Goal: Transaction & Acquisition: Obtain resource

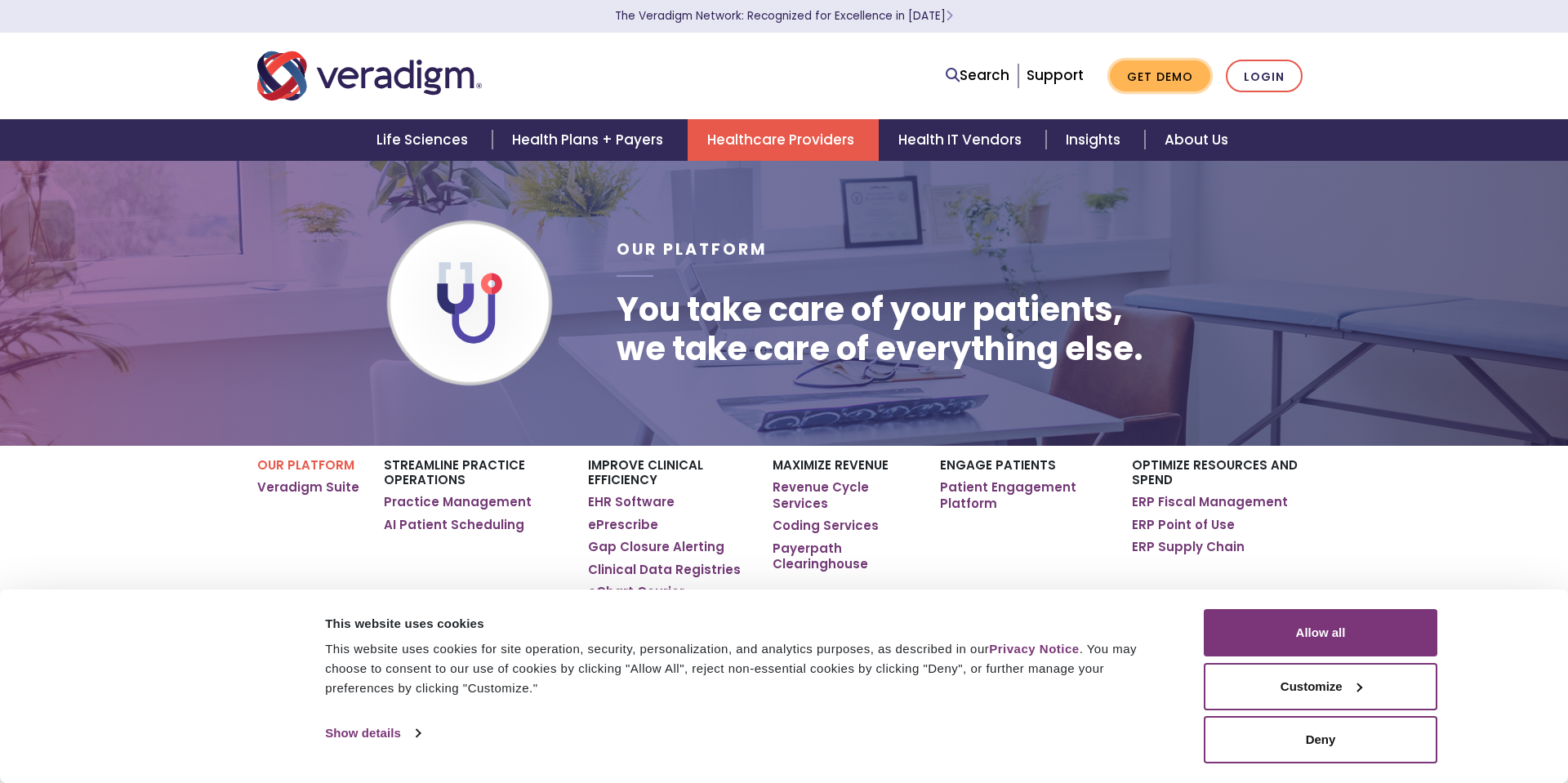
click at [1128, 69] on link "Get Demo" at bounding box center [1159, 76] width 100 height 32
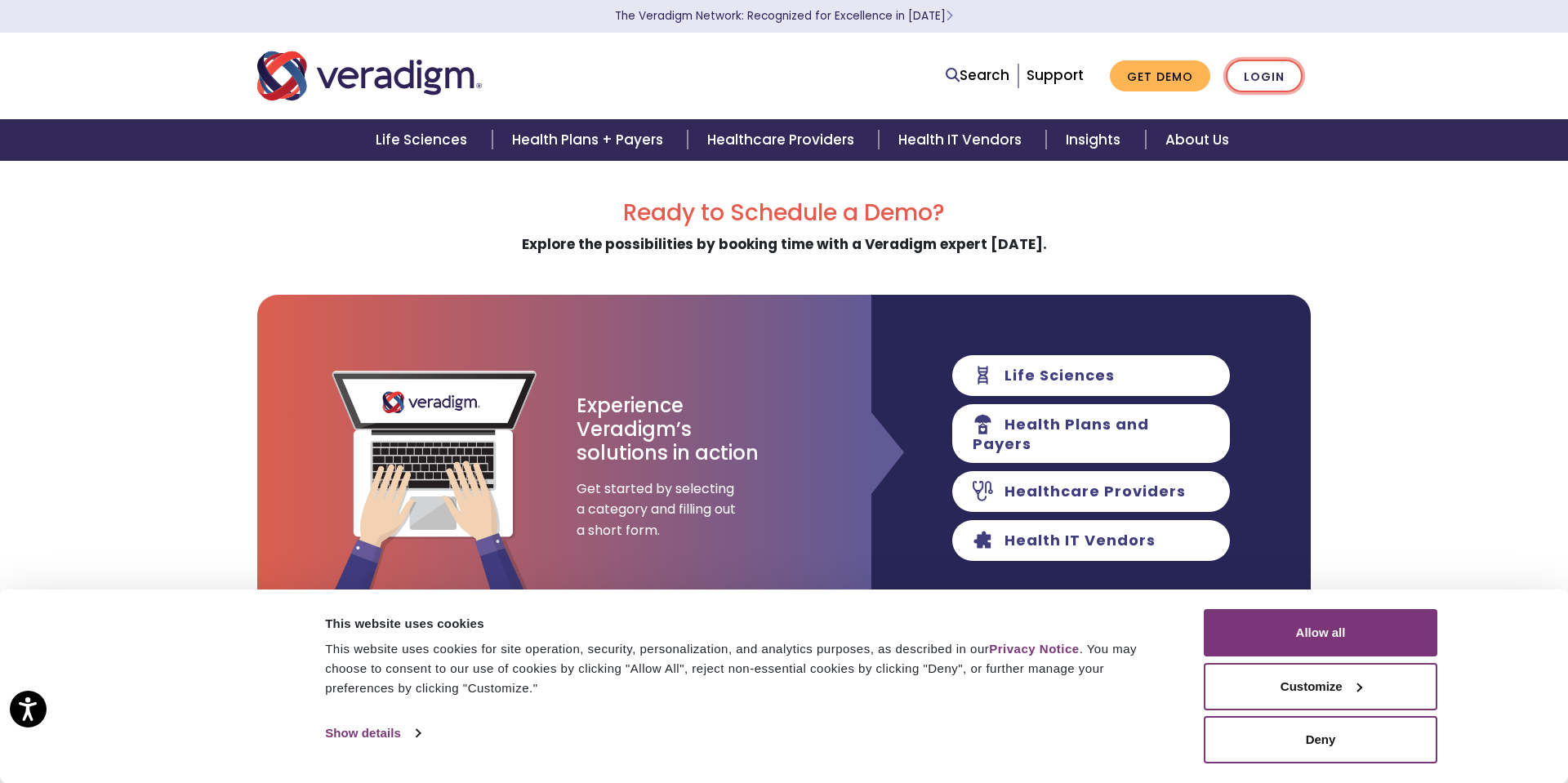
click at [1268, 84] on link "Login" at bounding box center [1265, 76] width 77 height 33
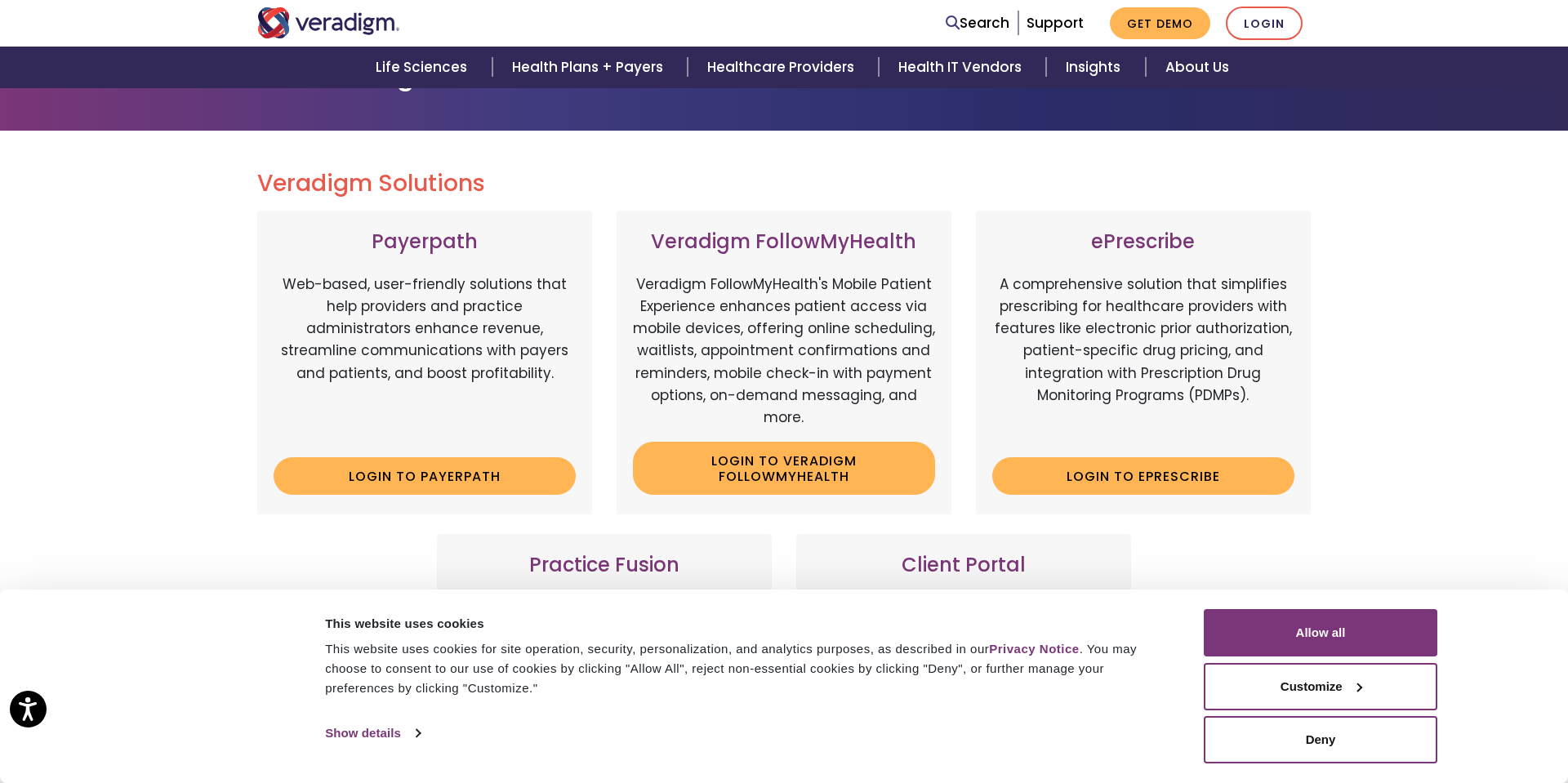
scroll to position [124, 0]
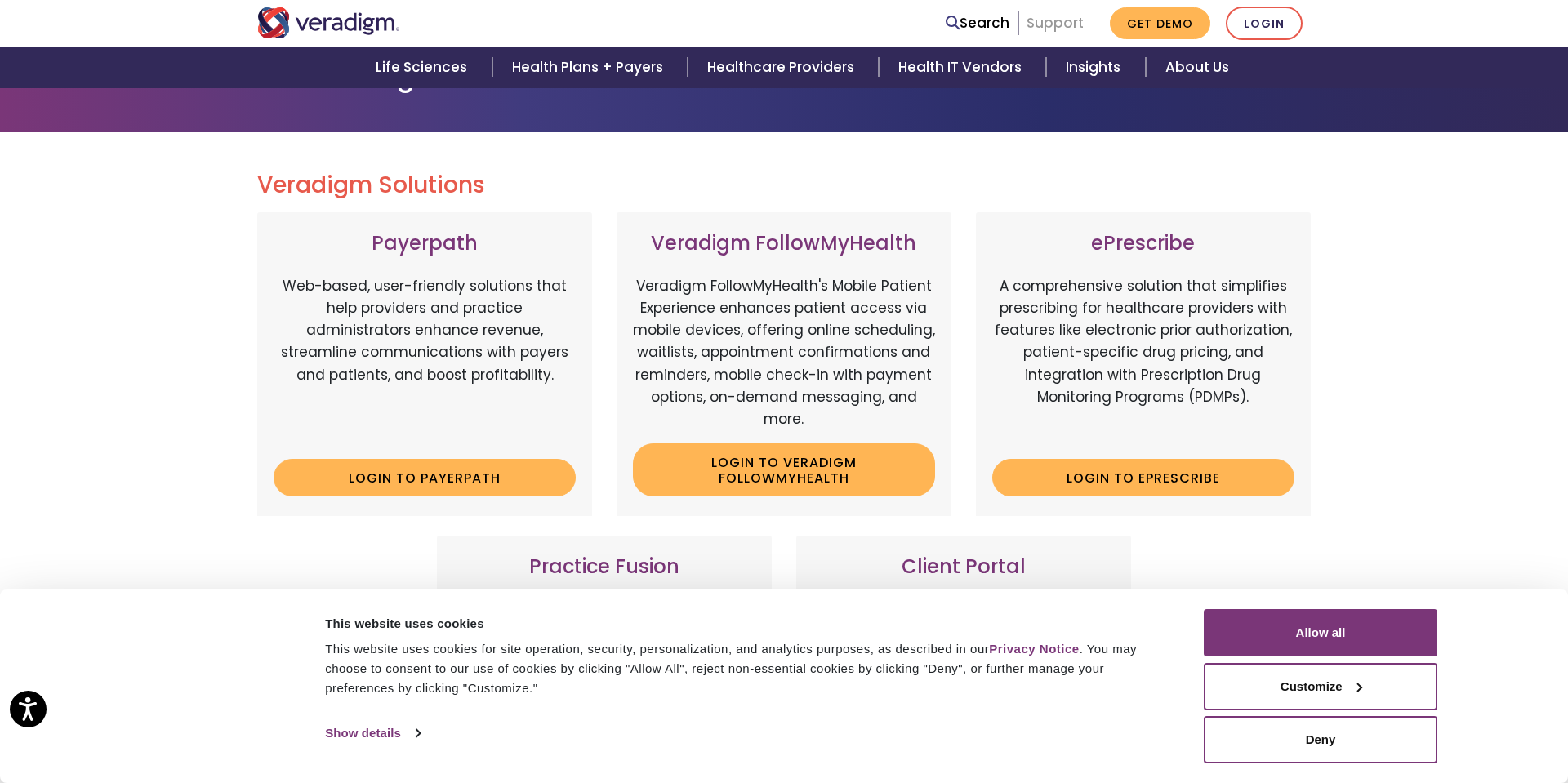
click at [1045, 27] on link "Support" at bounding box center [1055, 22] width 57 height 20
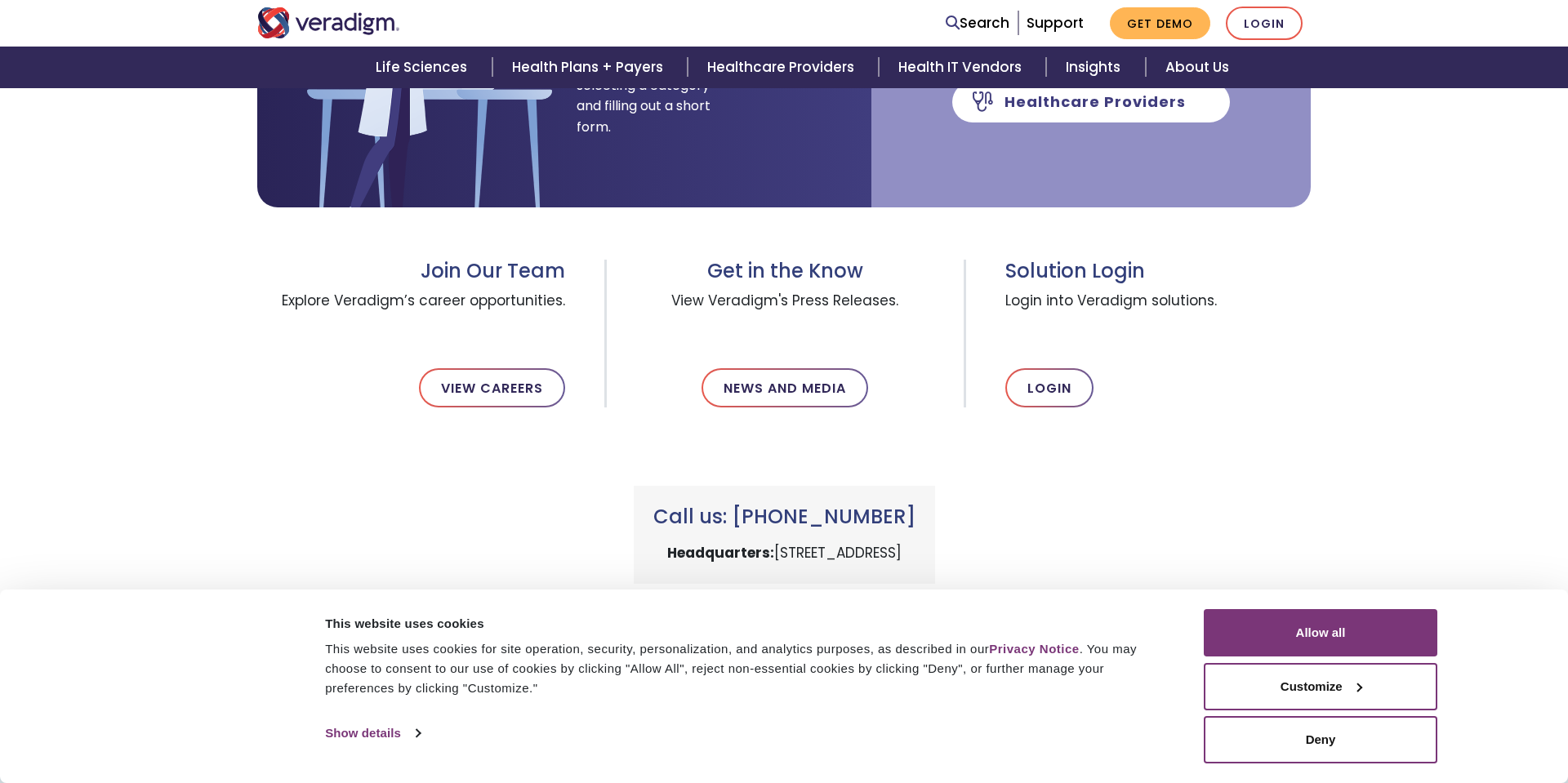
scroll to position [445, 0]
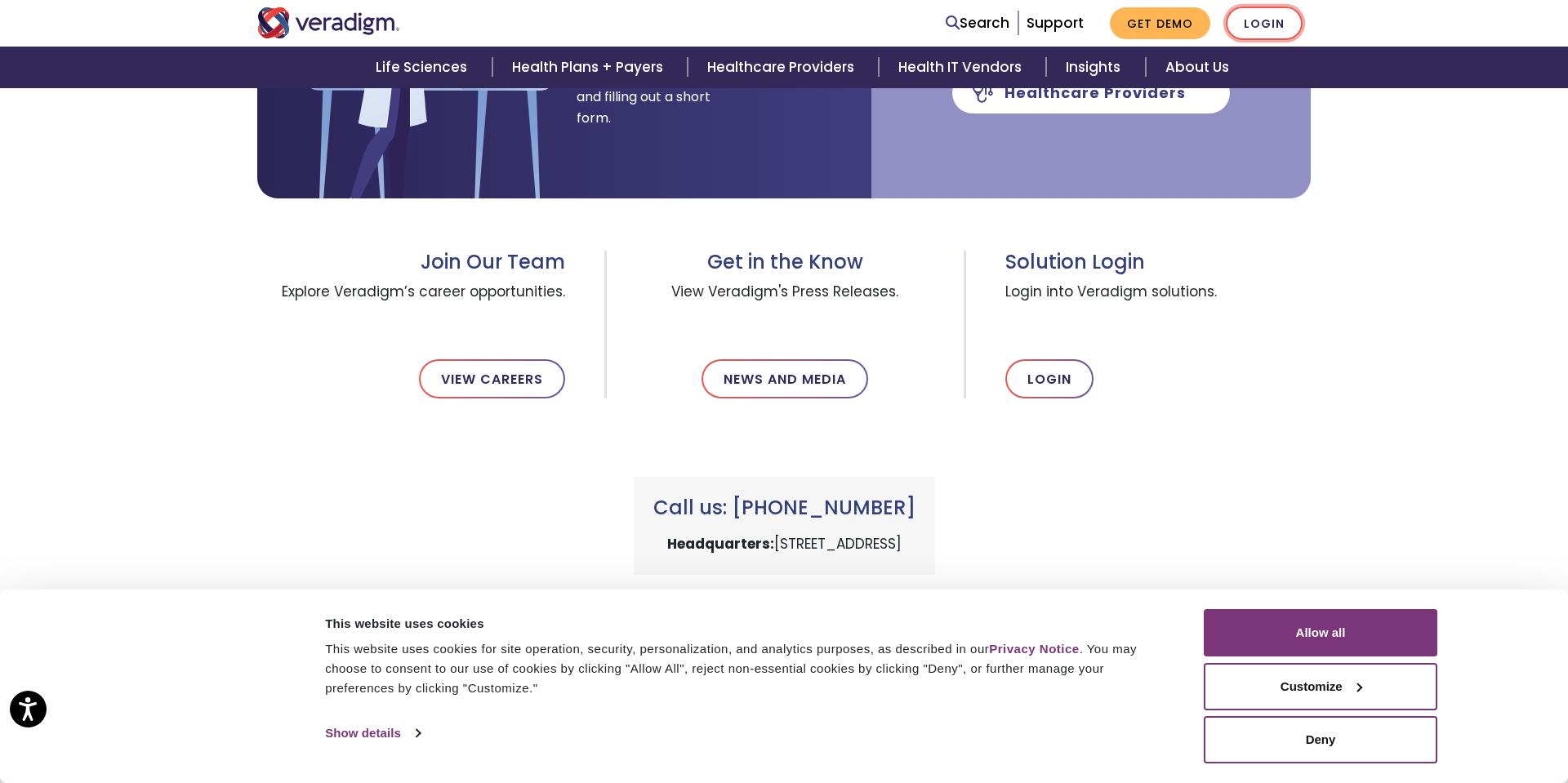
click at [1256, 25] on link "Login" at bounding box center [1265, 23] width 77 height 33
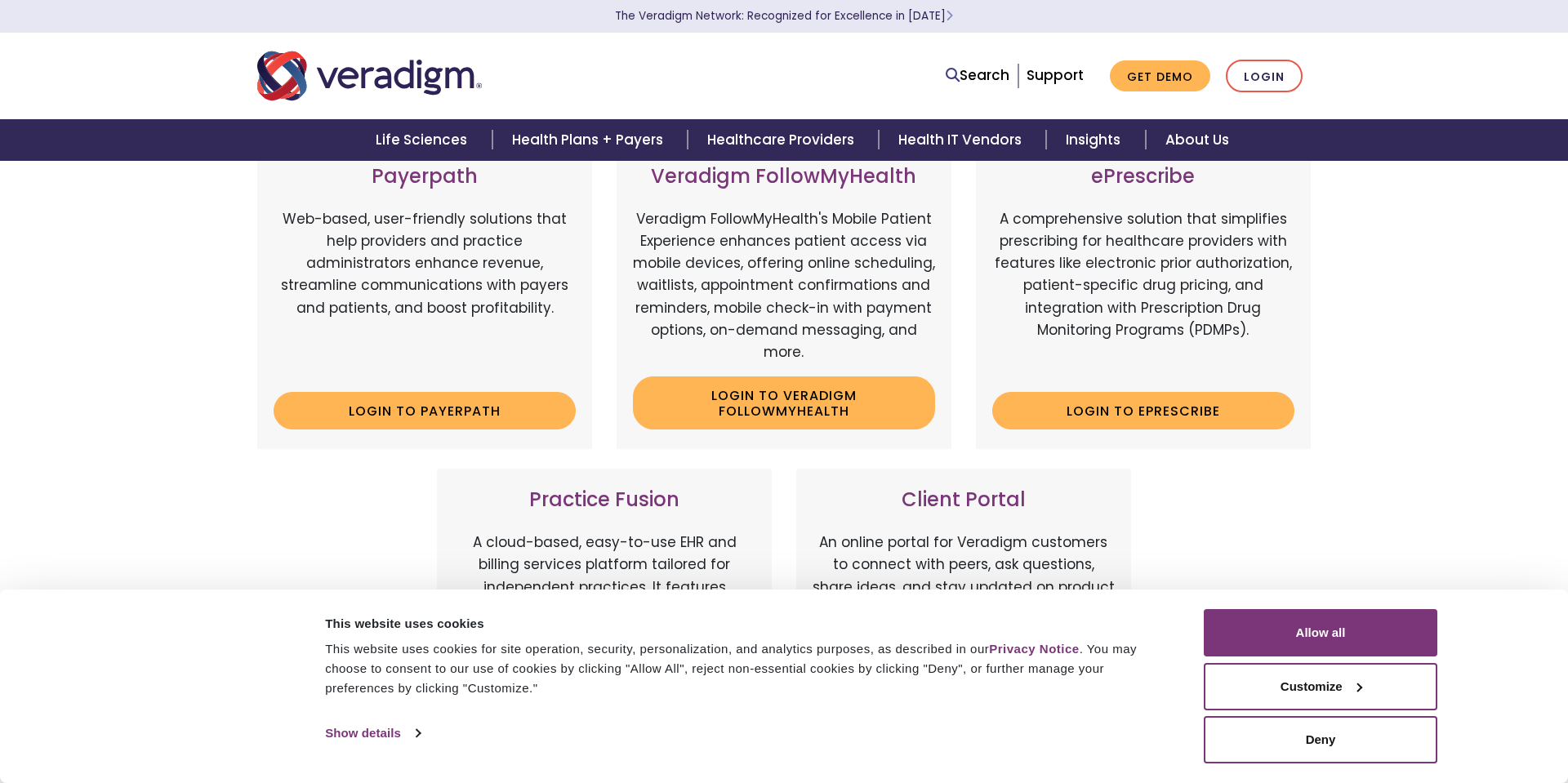
scroll to position [220, 0]
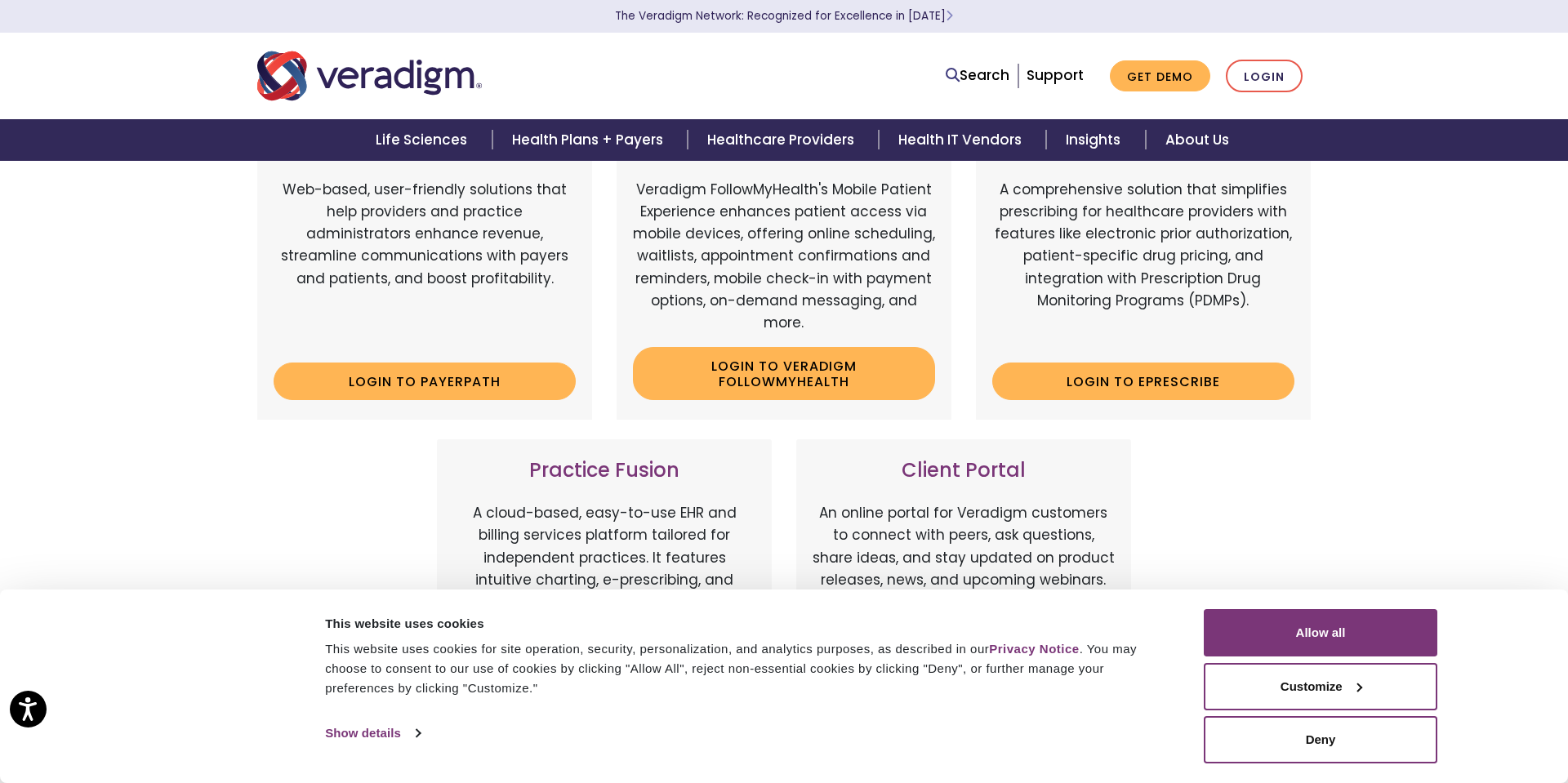
click at [1281, 605] on div "Consent Details [#IABV2SETTINGS#] About This website uses cookies This website …" at bounding box center [784, 686] width 1568 height 194
click at [1278, 619] on button "Allow all" at bounding box center [1320, 632] width 234 height 47
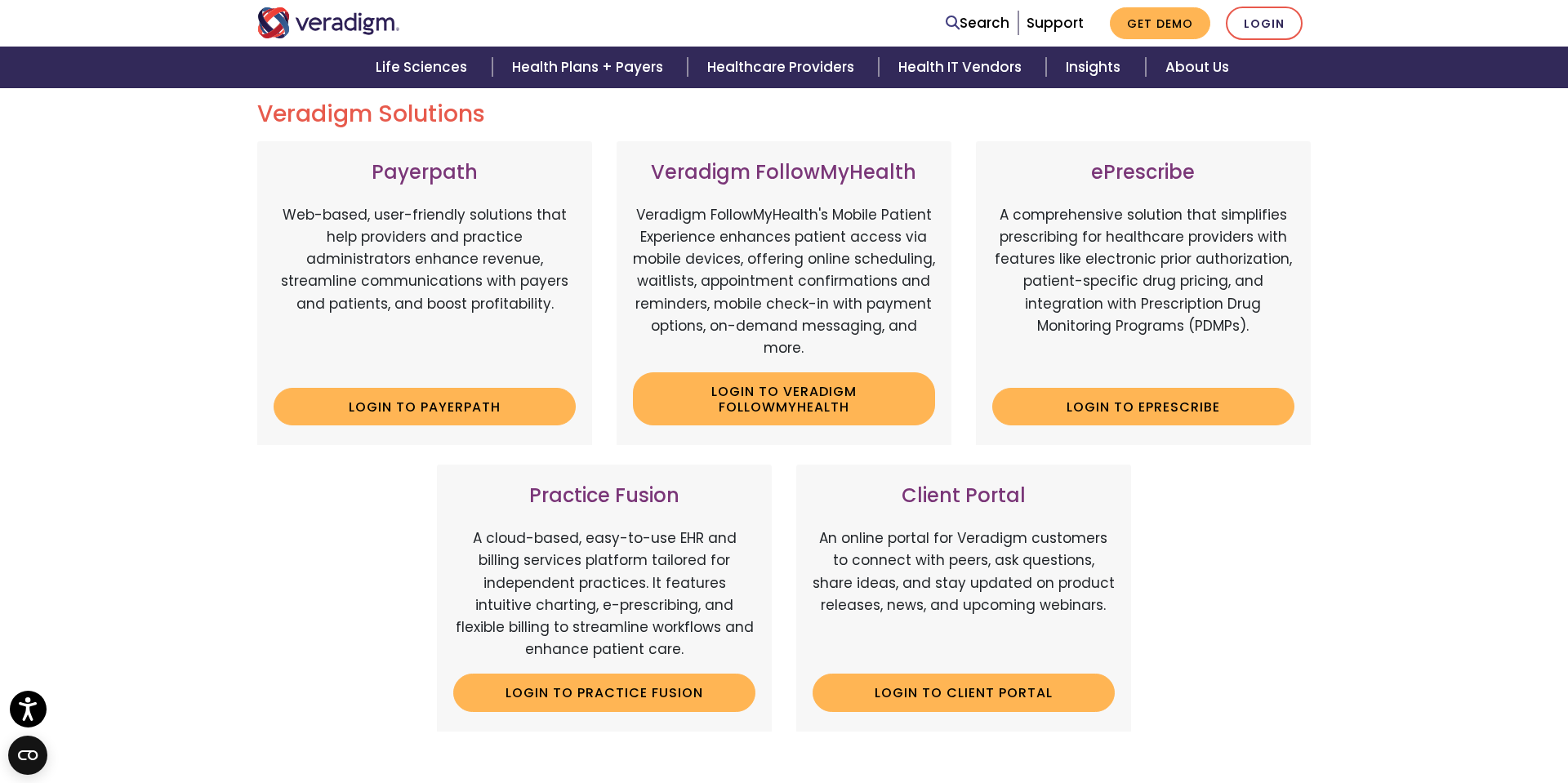
scroll to position [194, 0]
click at [1182, 57] on link "About Us" at bounding box center [1197, 67] width 103 height 42
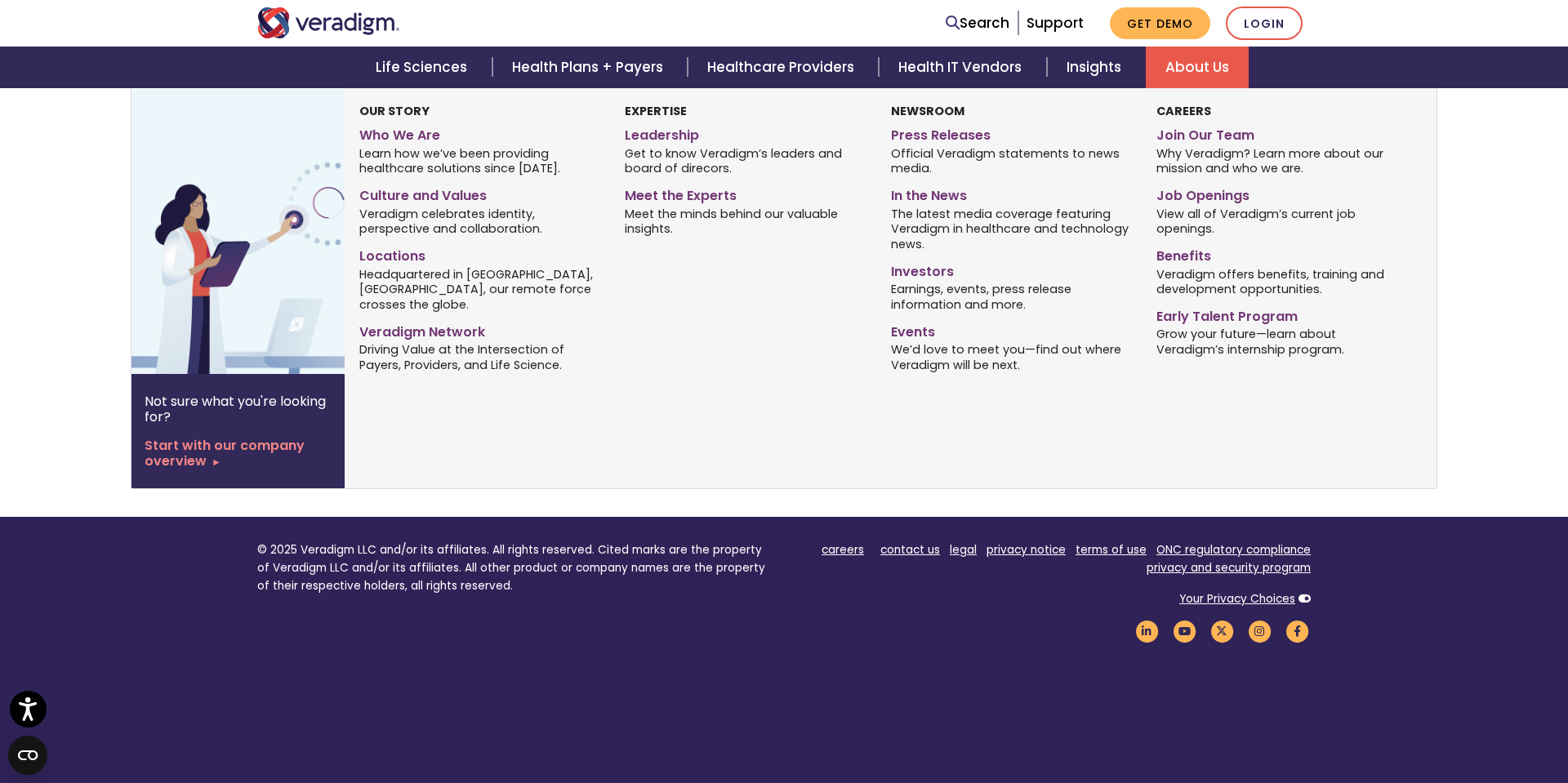
scroll to position [1133, 0]
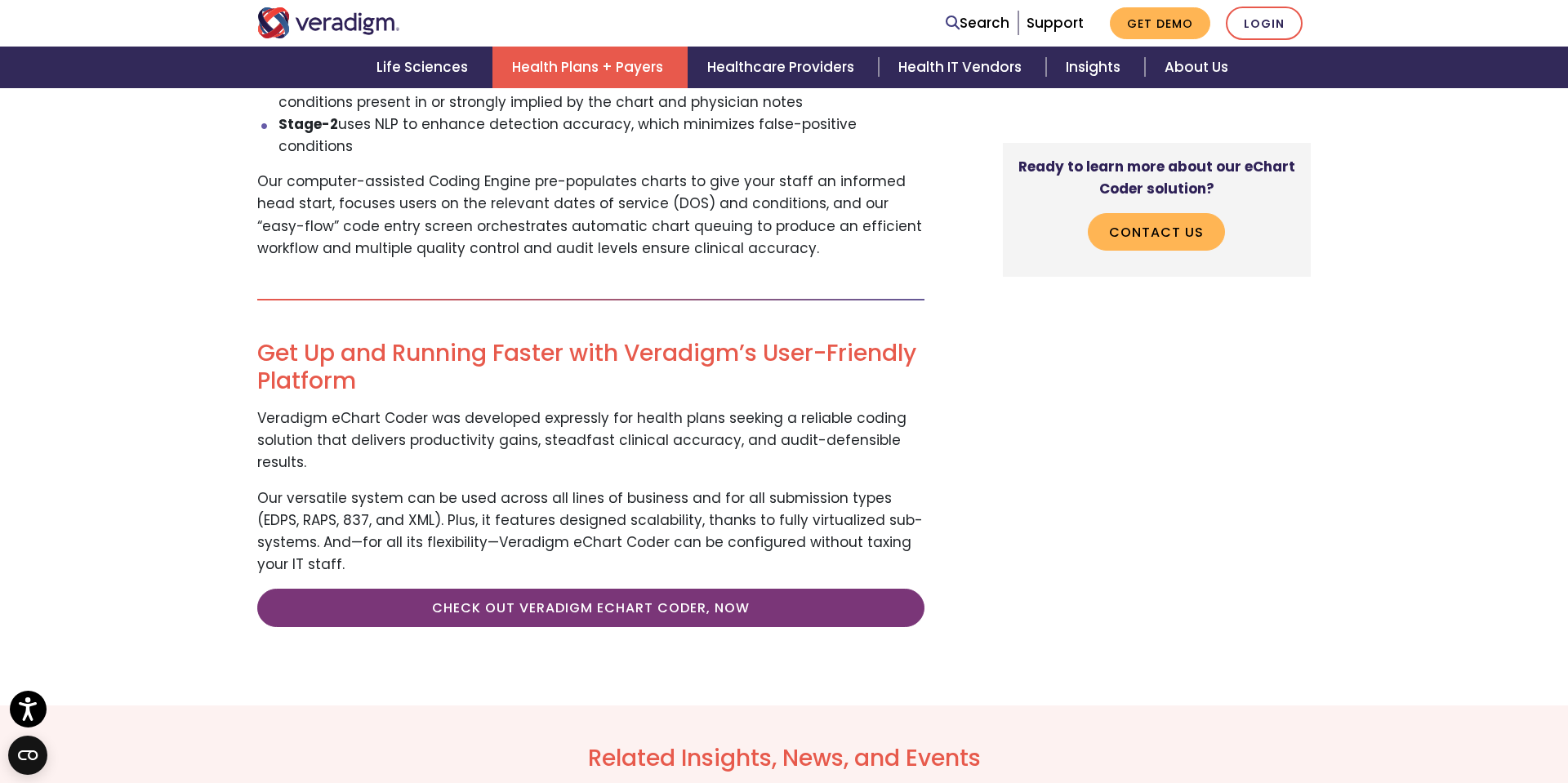
scroll to position [1211, 0]
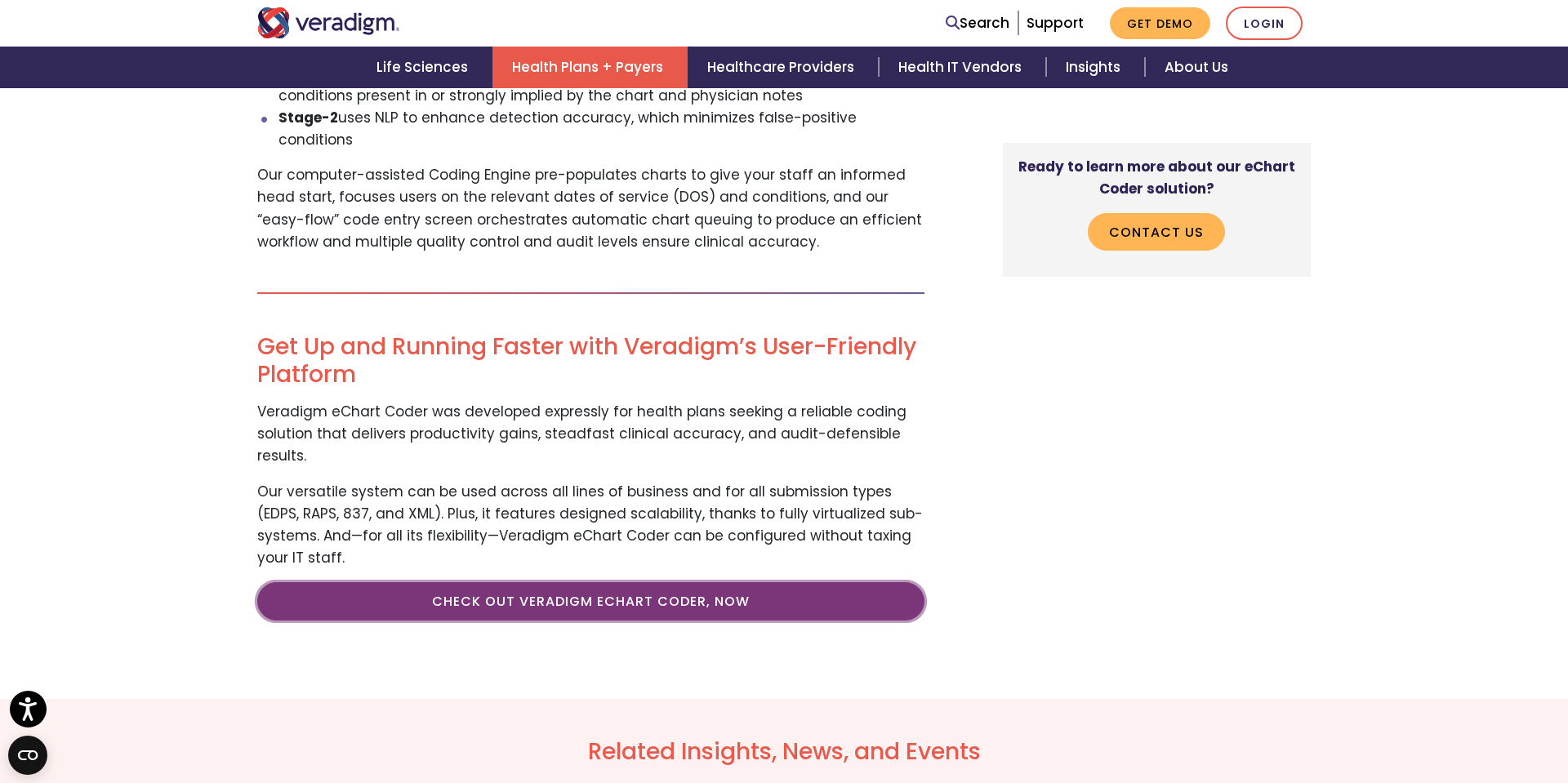
click at [567, 583] on link "Check Out Veradigm eChart Coder, Now" at bounding box center [590, 601] width 667 height 38
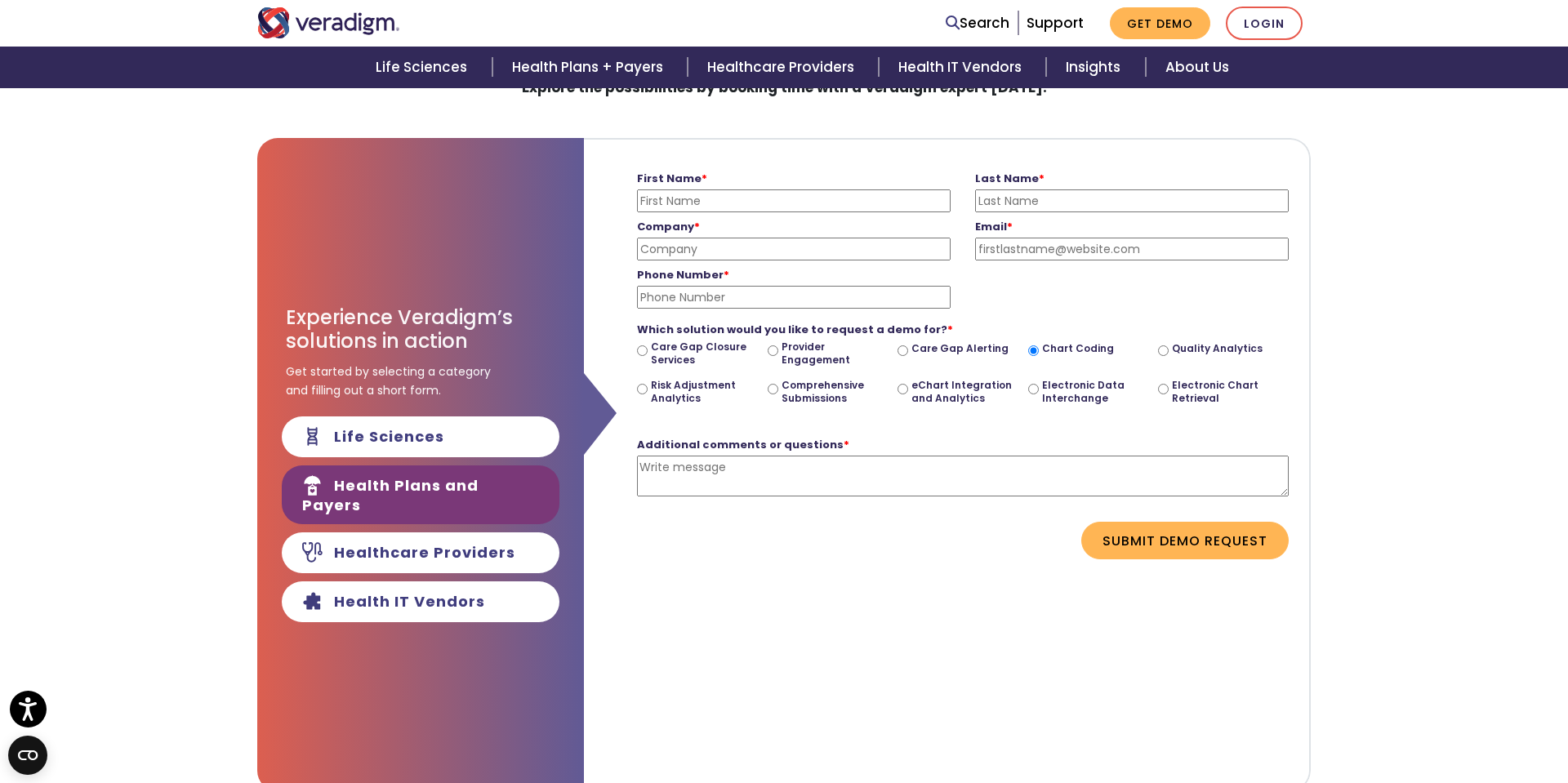
scroll to position [154, 0]
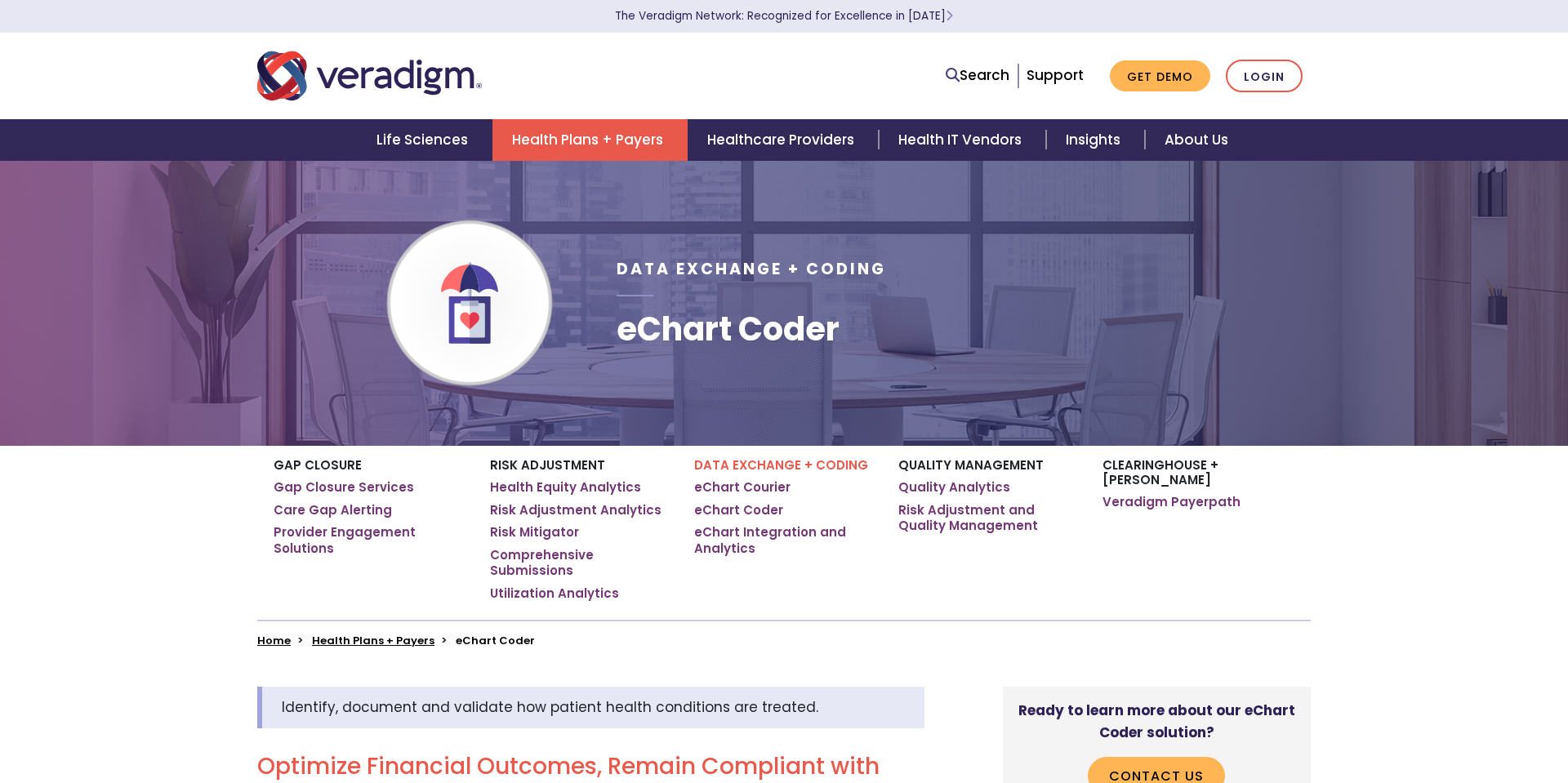
scroll to position [1210, 0]
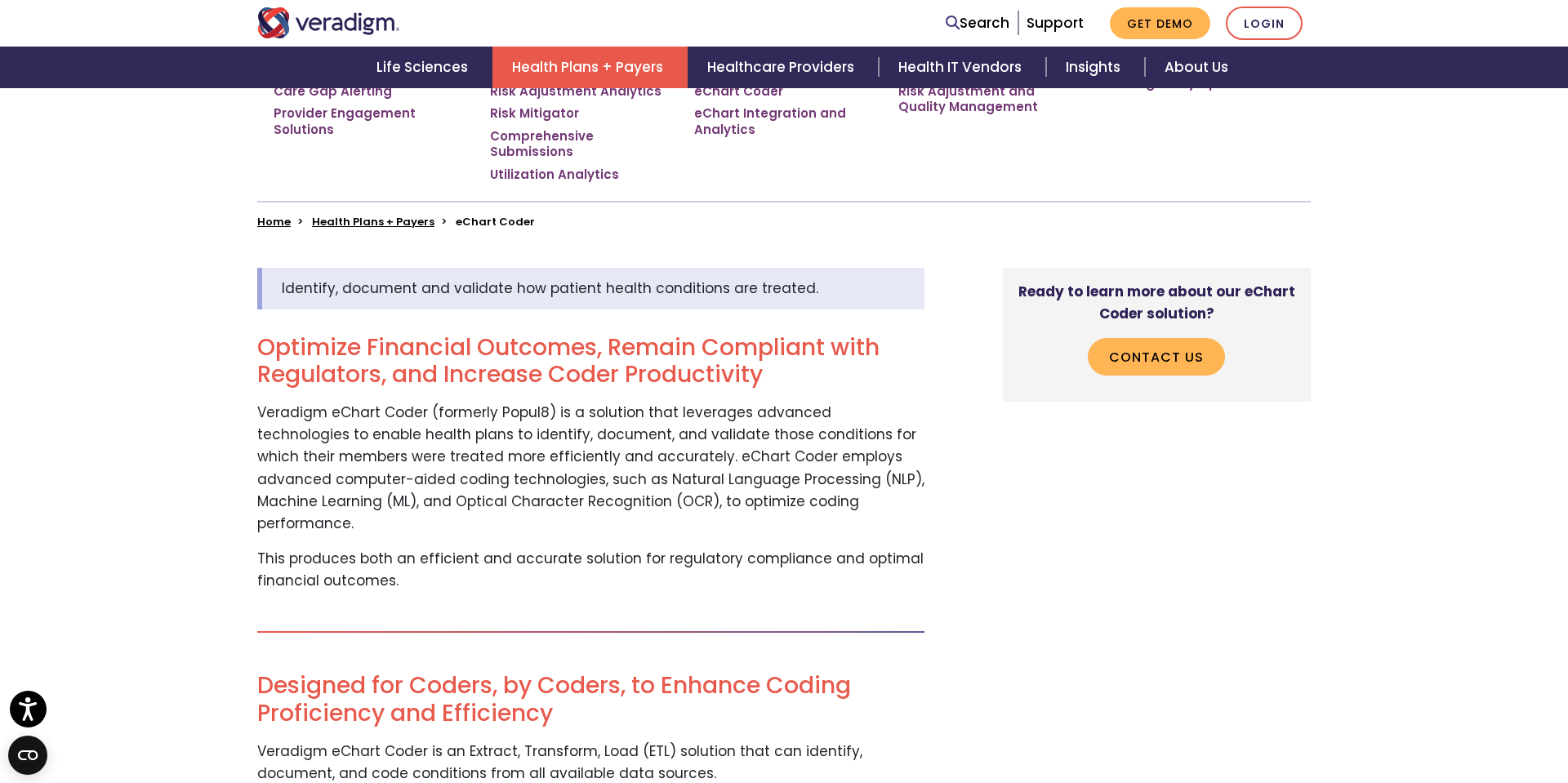
scroll to position [418, 0]
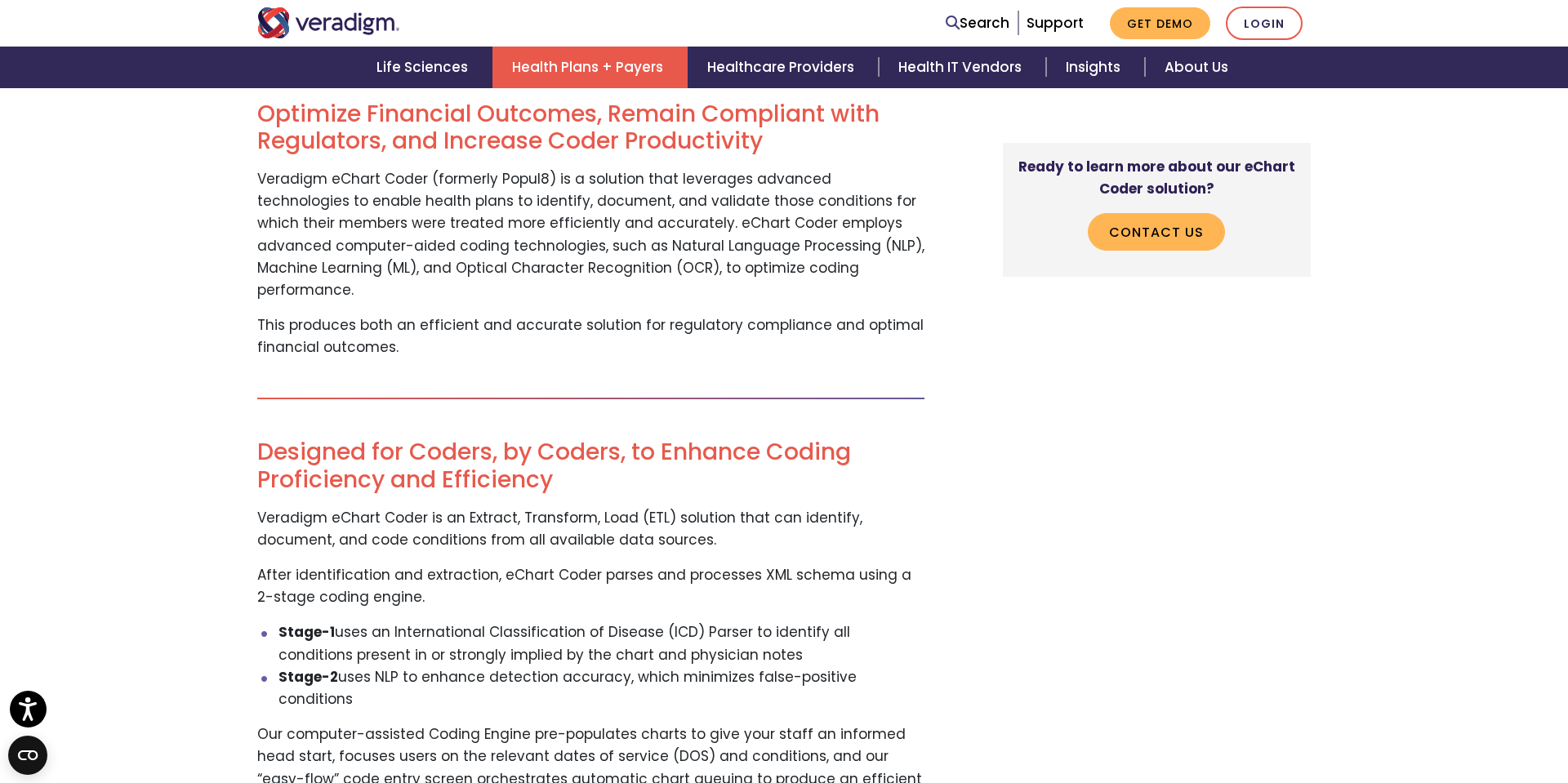
click at [138, 661] on div "Identify, document and validate how patient health conditions are treated. Opti…" at bounding box center [784, 626] width 1568 height 1263
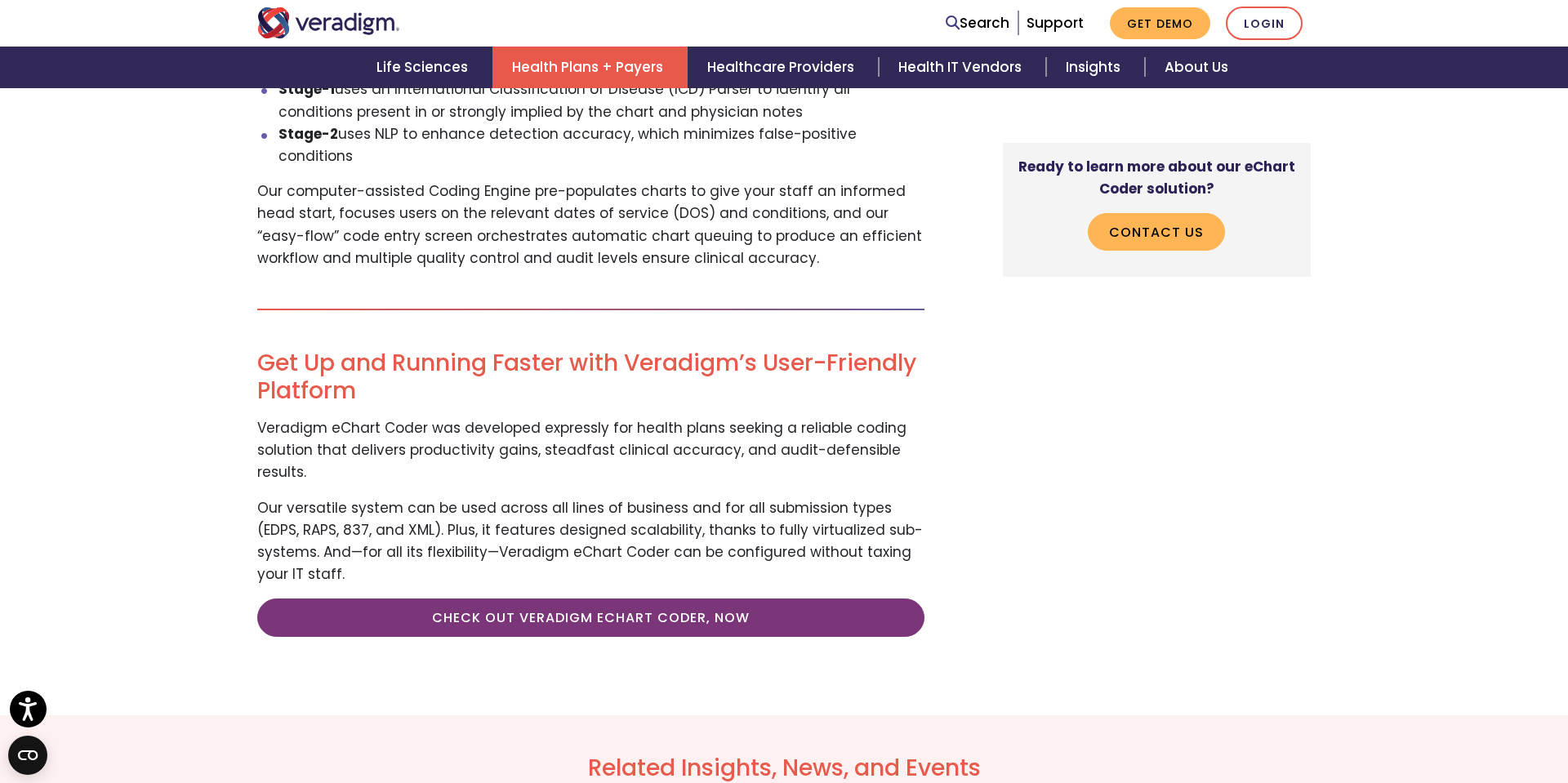
scroll to position [1196, 0]
click at [656, 598] on link "Check Out Veradigm eChart Coder, Now" at bounding box center [590, 617] width 667 height 38
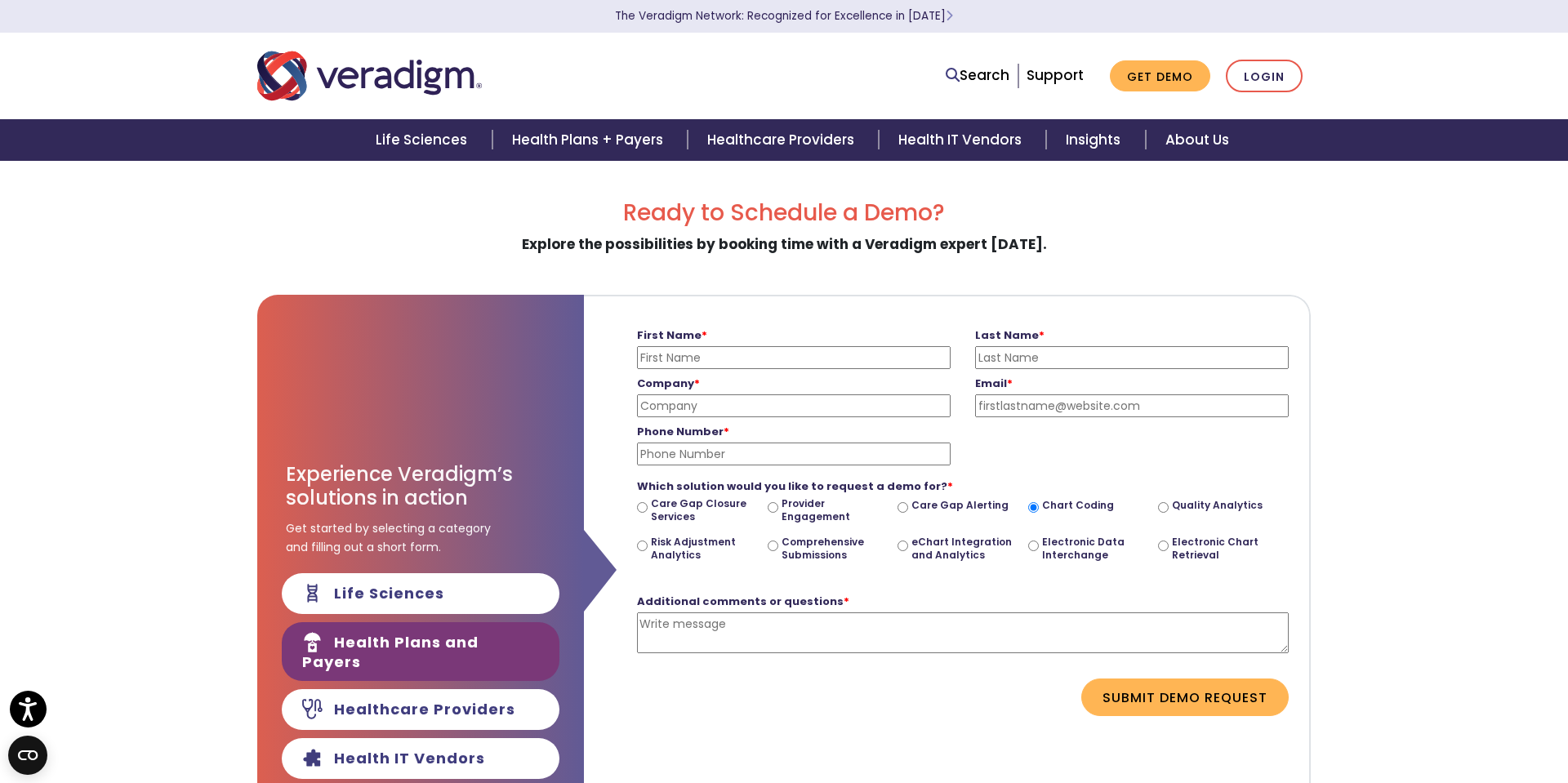
click at [642, 549] on input "Risk Adjustment Analytics" at bounding box center [642, 546] width 10 height 10
radio input "true"
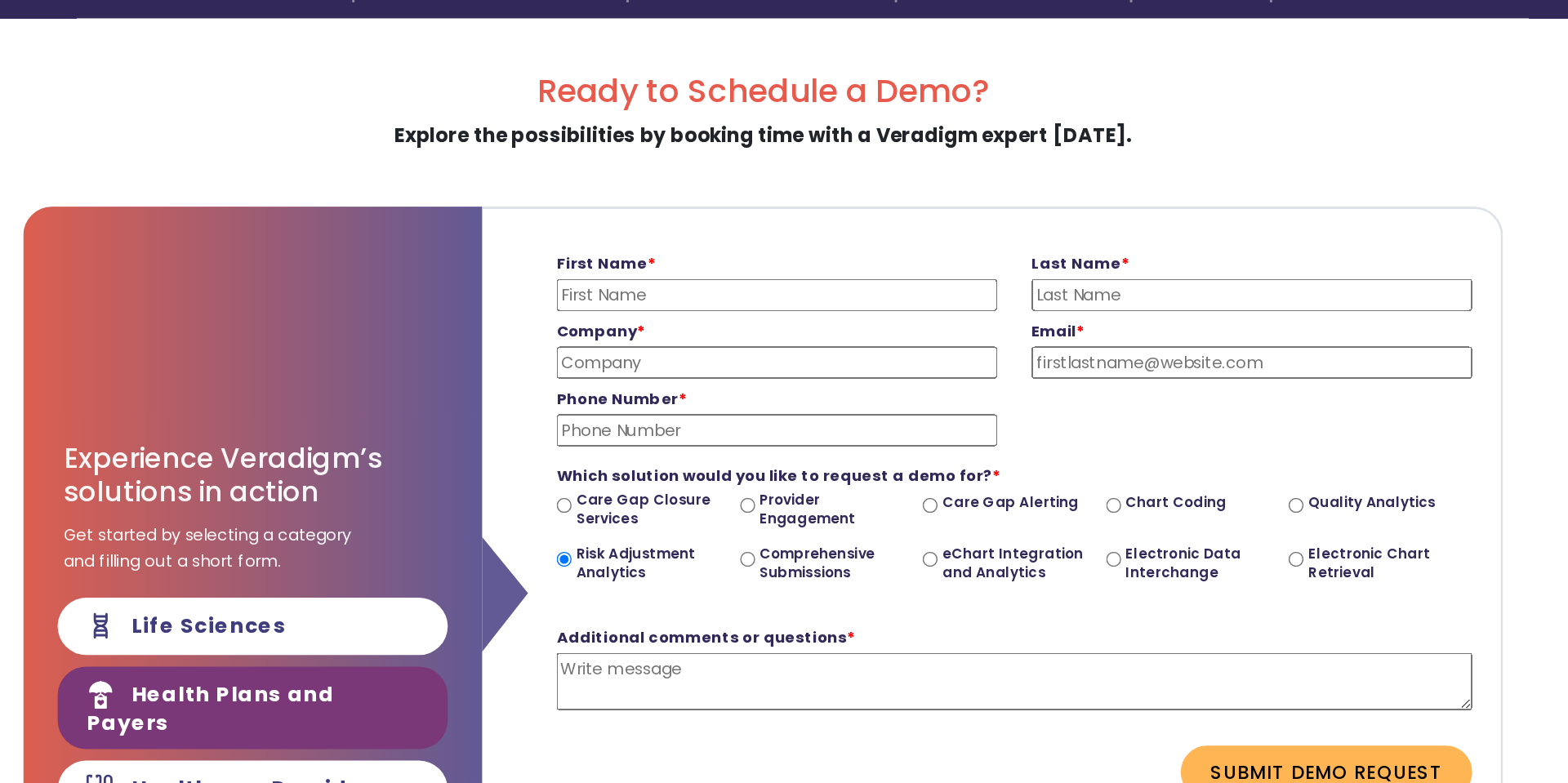
click at [793, 404] on input "Company *" at bounding box center [793, 405] width 314 height 23
click at [785, 346] on input "First Name *" at bounding box center [793, 357] width 314 height 23
